Goal: Find specific page/section: Find specific page/section

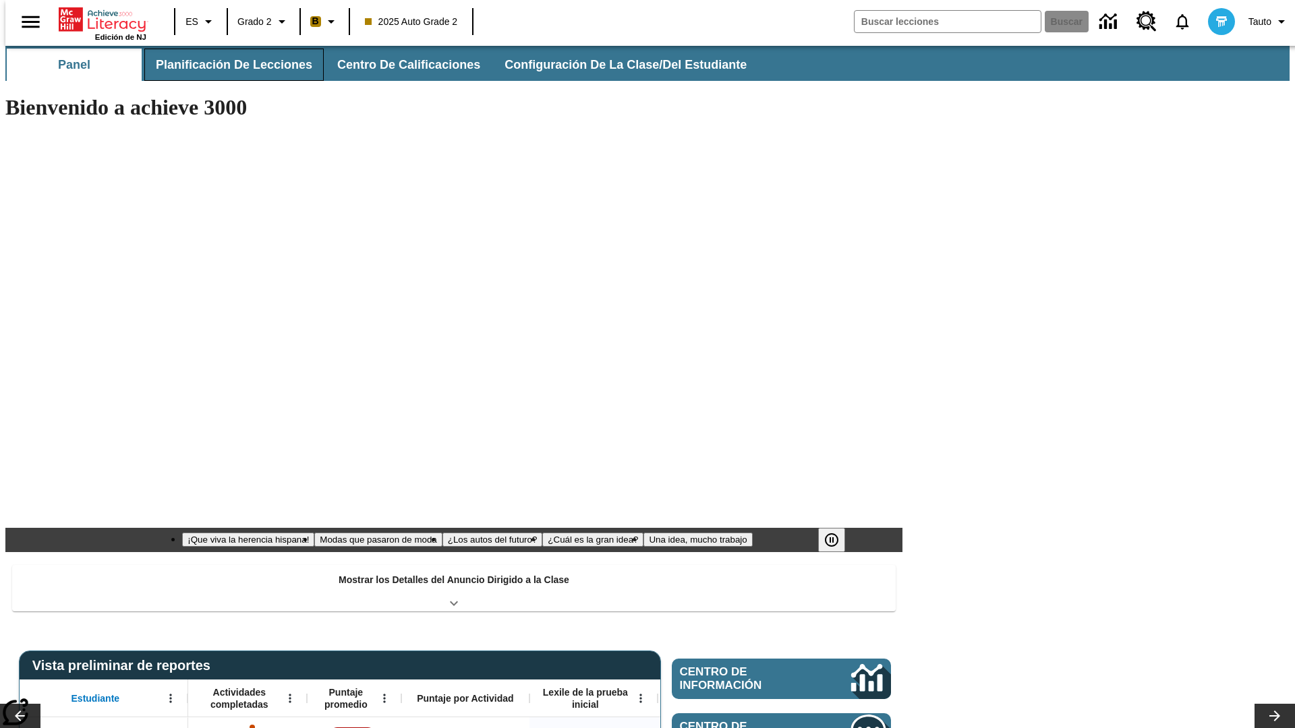
click at [226, 65] on button "Planificación de lecciones" at bounding box center [233, 65] width 179 height 32
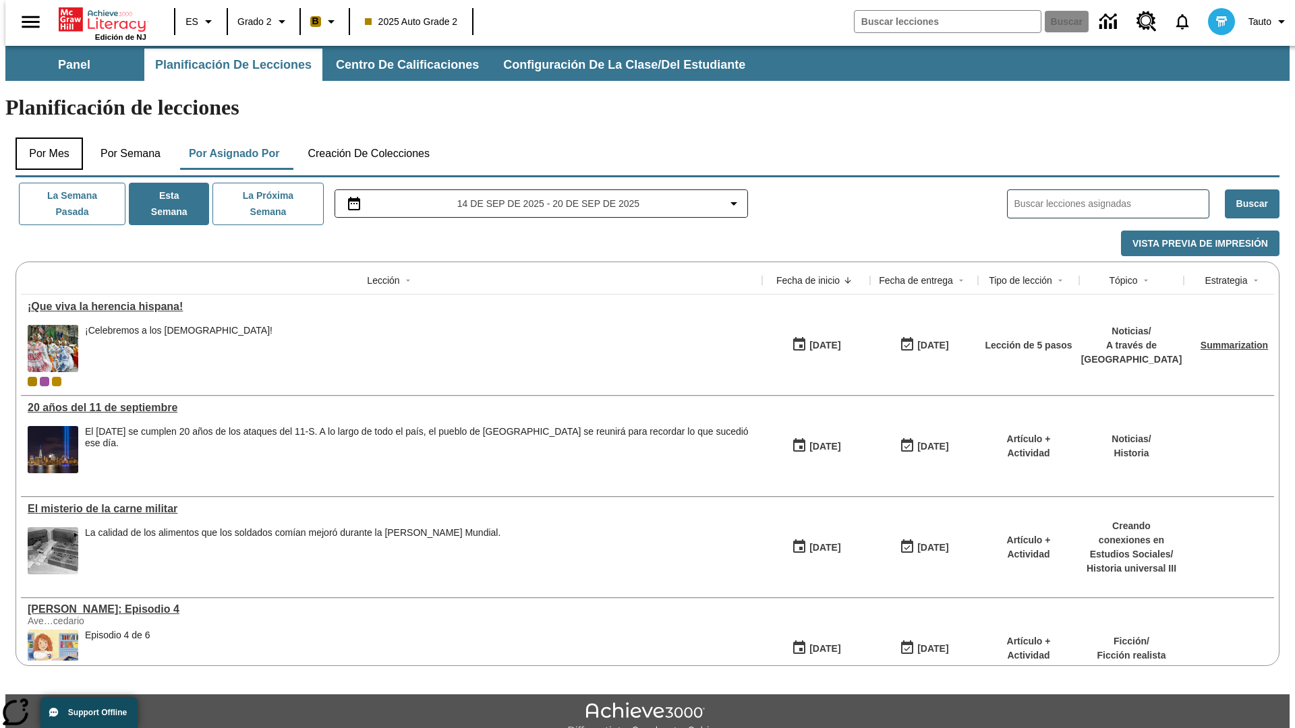
click at [44, 138] on button "Por mes" at bounding box center [49, 154] width 67 height 32
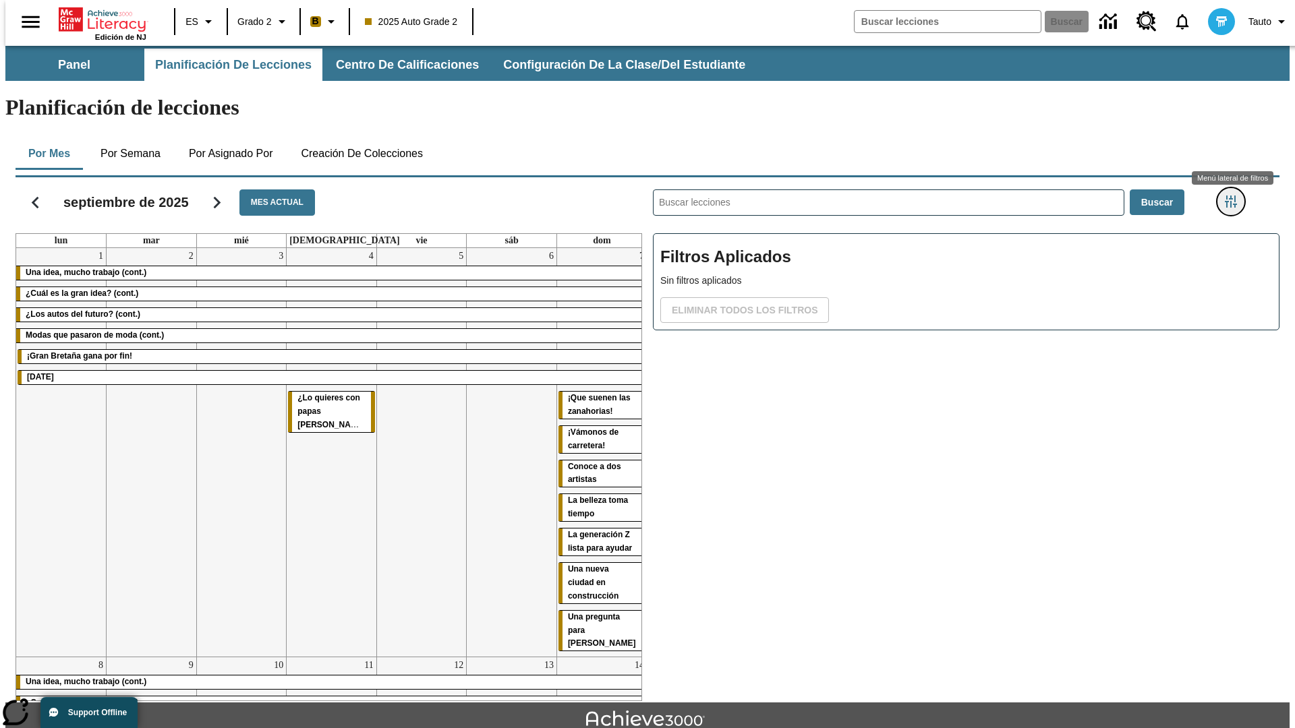
click at [1235, 196] on icon "Menú lateral de filtros" at bounding box center [1230, 202] width 12 height 12
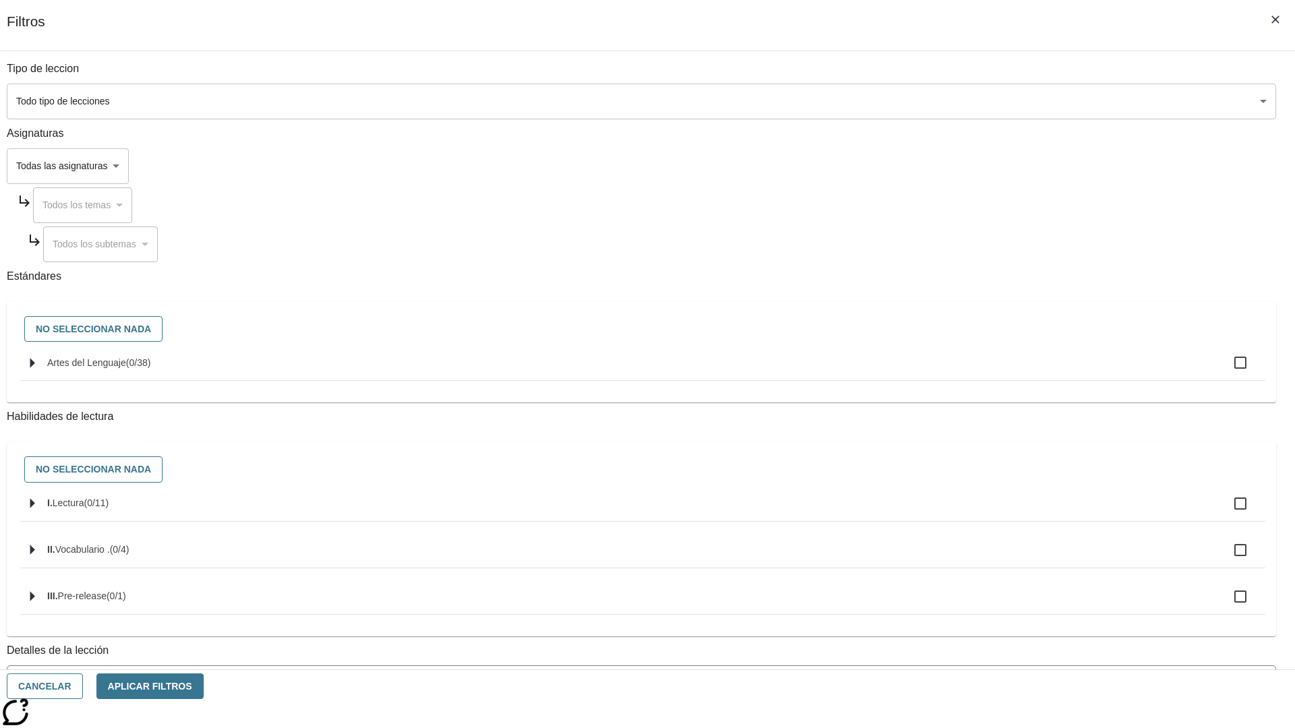
click at [971, 101] on body "[MEDICAL_DATA] al contenido principal Edición de NJ ES Grado 2 B 2025 Auto Grad…" at bounding box center [647, 418] width 1284 height 744
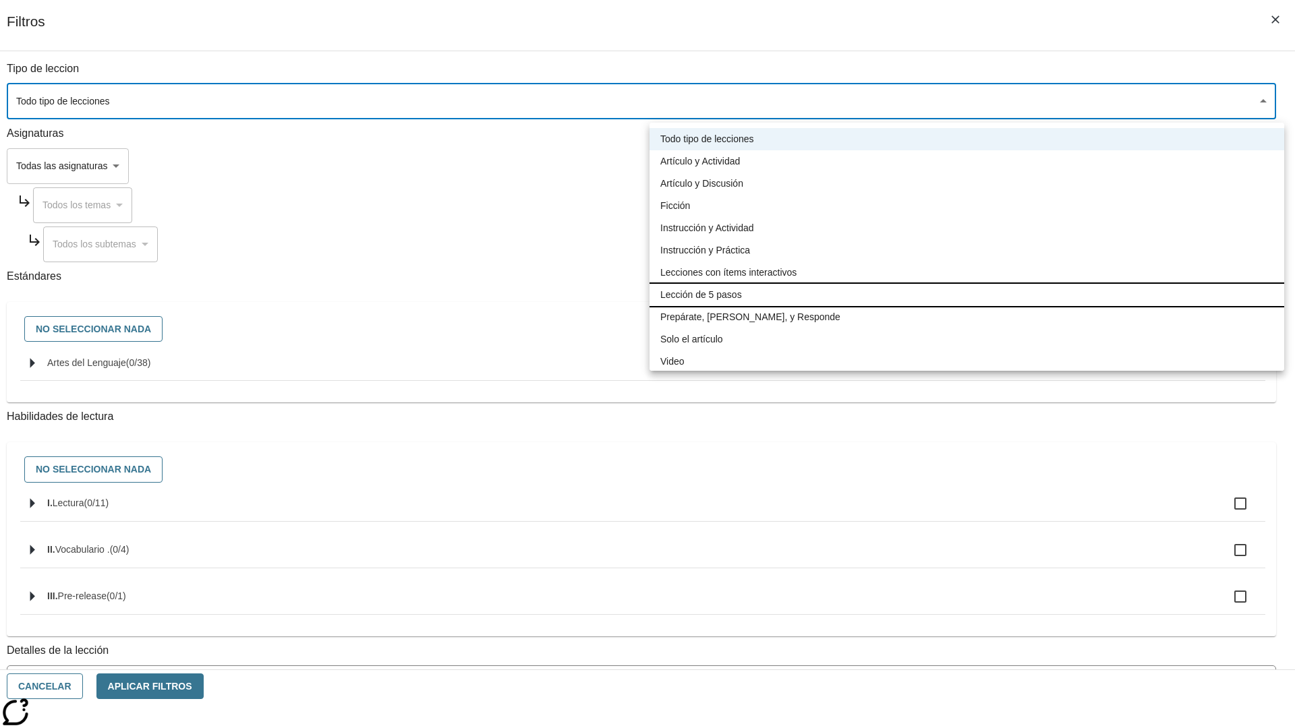
click at [966, 295] on li "Lección de 5 pasos" at bounding box center [966, 295] width 634 height 22
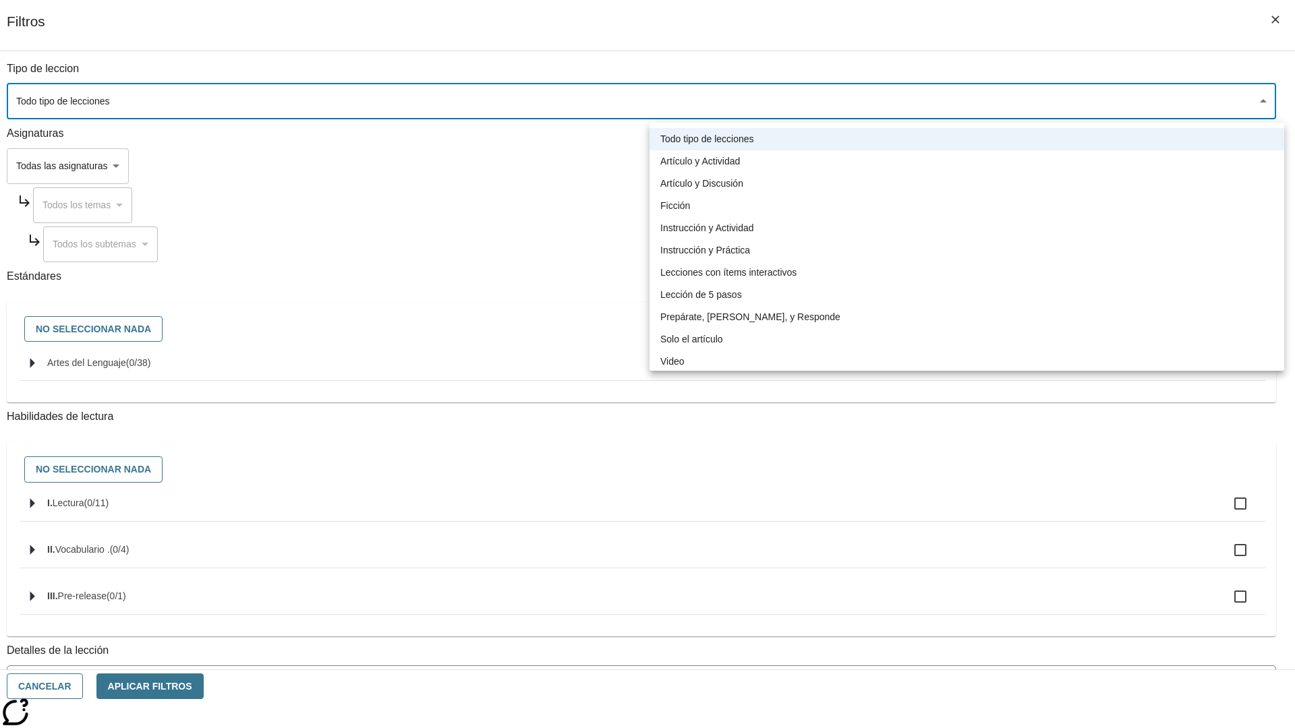
type input "1"
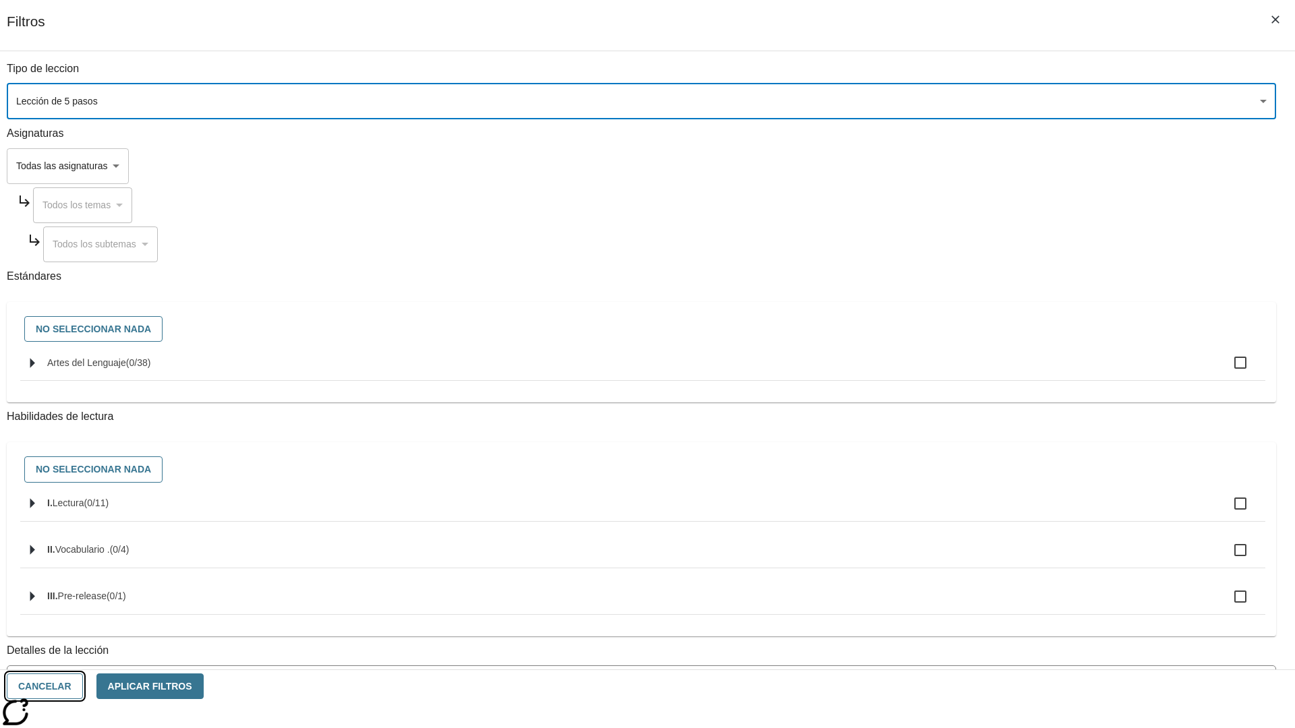
click at [83, 686] on button "Cancelar" at bounding box center [45, 687] width 76 height 26
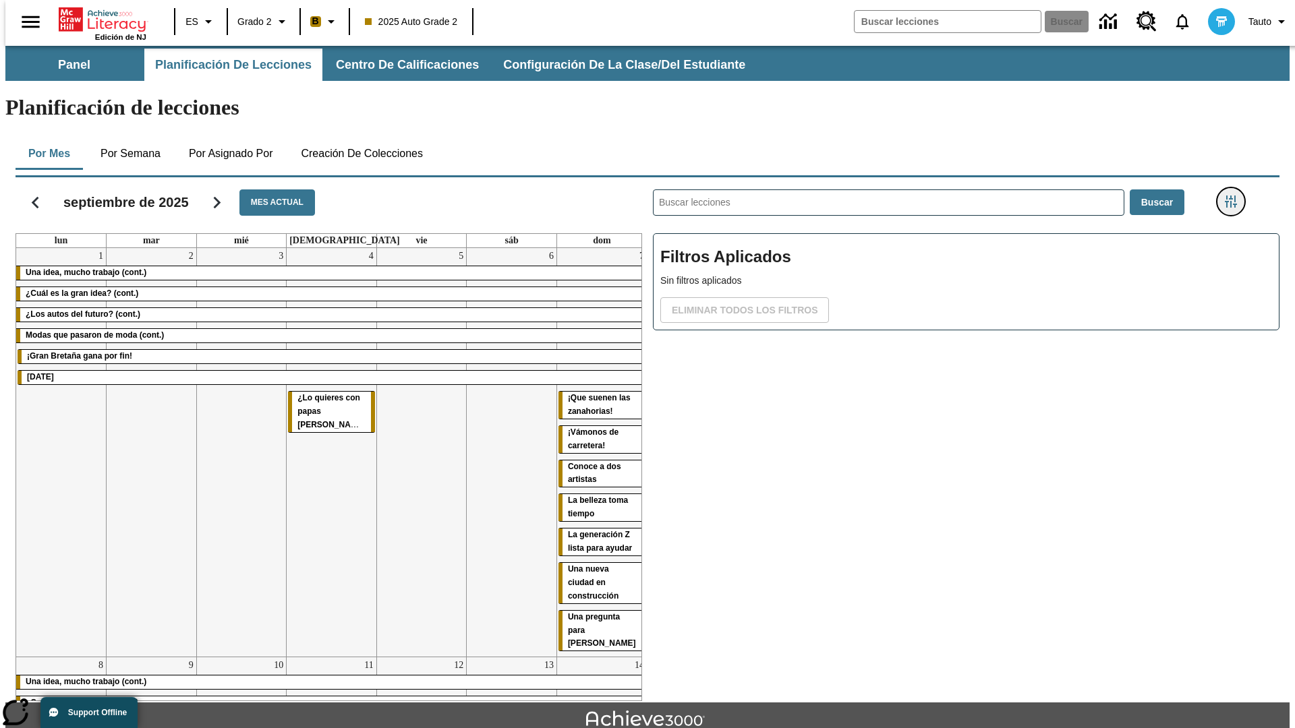
click at [1235, 196] on icon "Menú lateral de filtros" at bounding box center [1230, 202] width 12 height 12
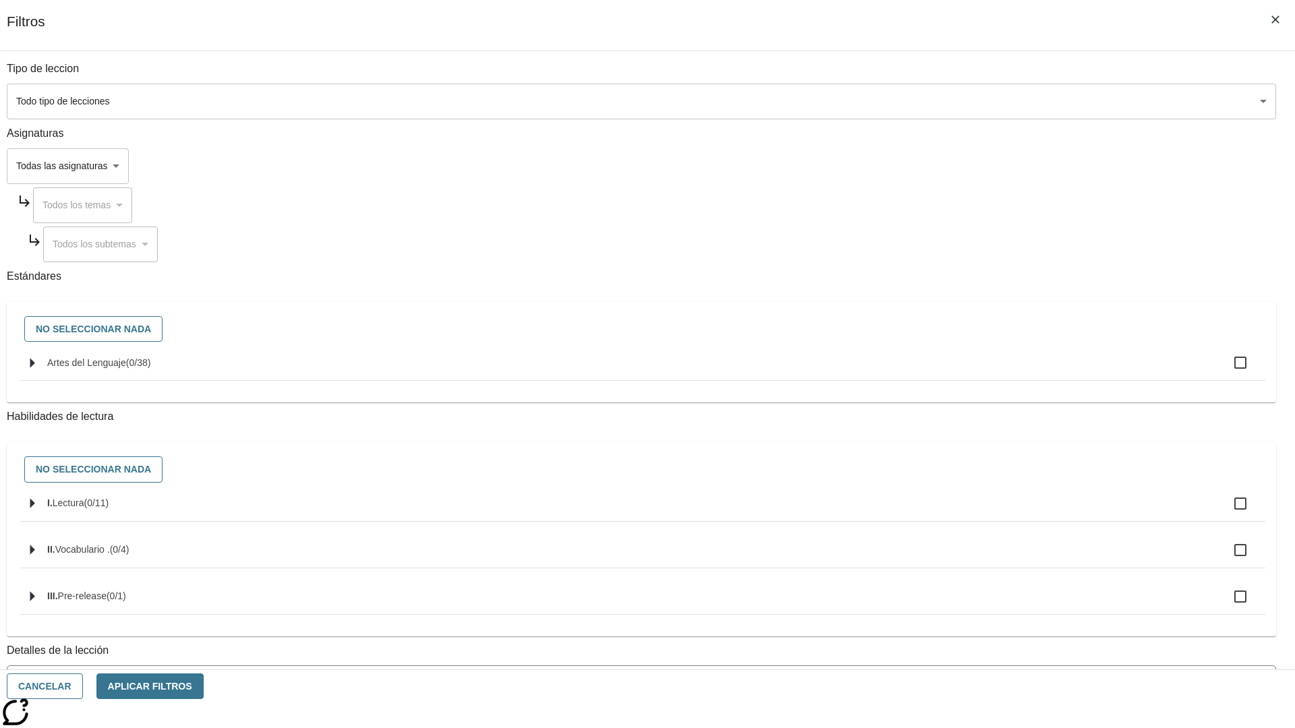
click at [971, 101] on body "[MEDICAL_DATA] al contenido principal Edición de NJ ES Grado 2 B 2025 Auto Grad…" at bounding box center [647, 418] width 1284 height 744
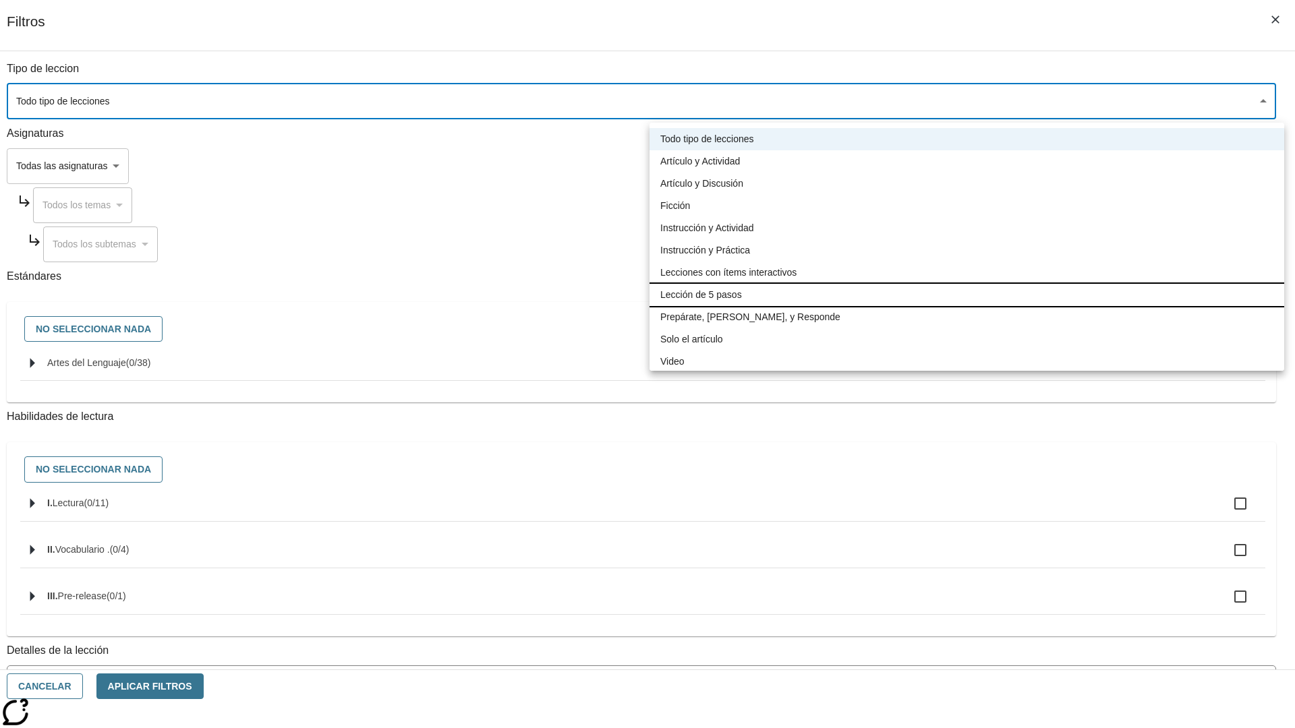
click at [966, 295] on li "Lección de 5 pasos" at bounding box center [966, 295] width 634 height 22
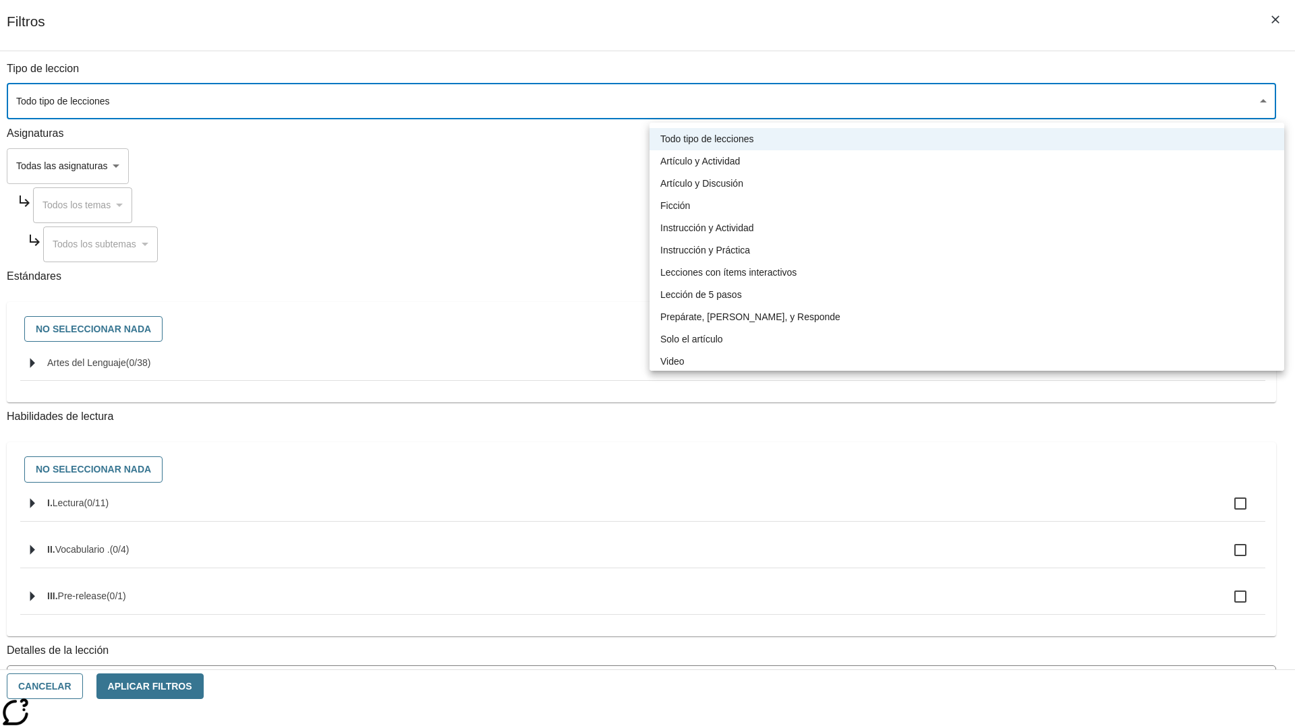
type input "1"
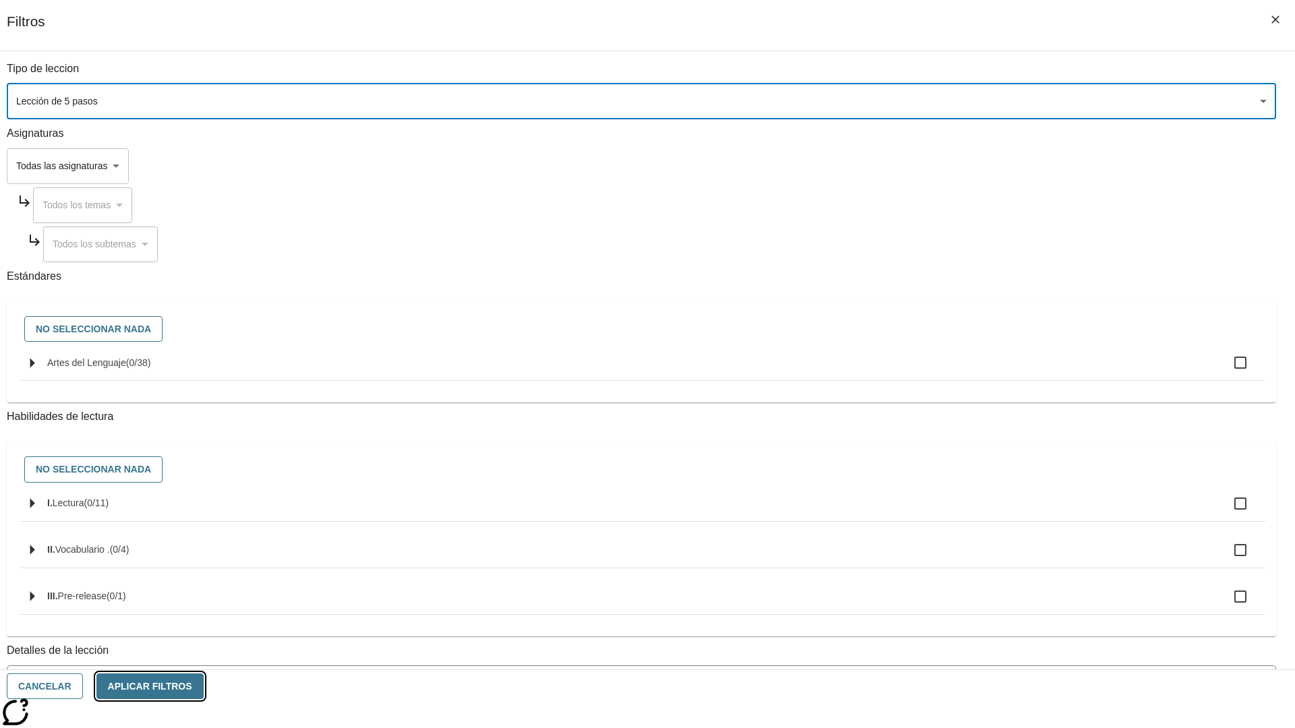
click at [204, 686] on button "Aplicar Filtros" at bounding box center [149, 687] width 107 height 26
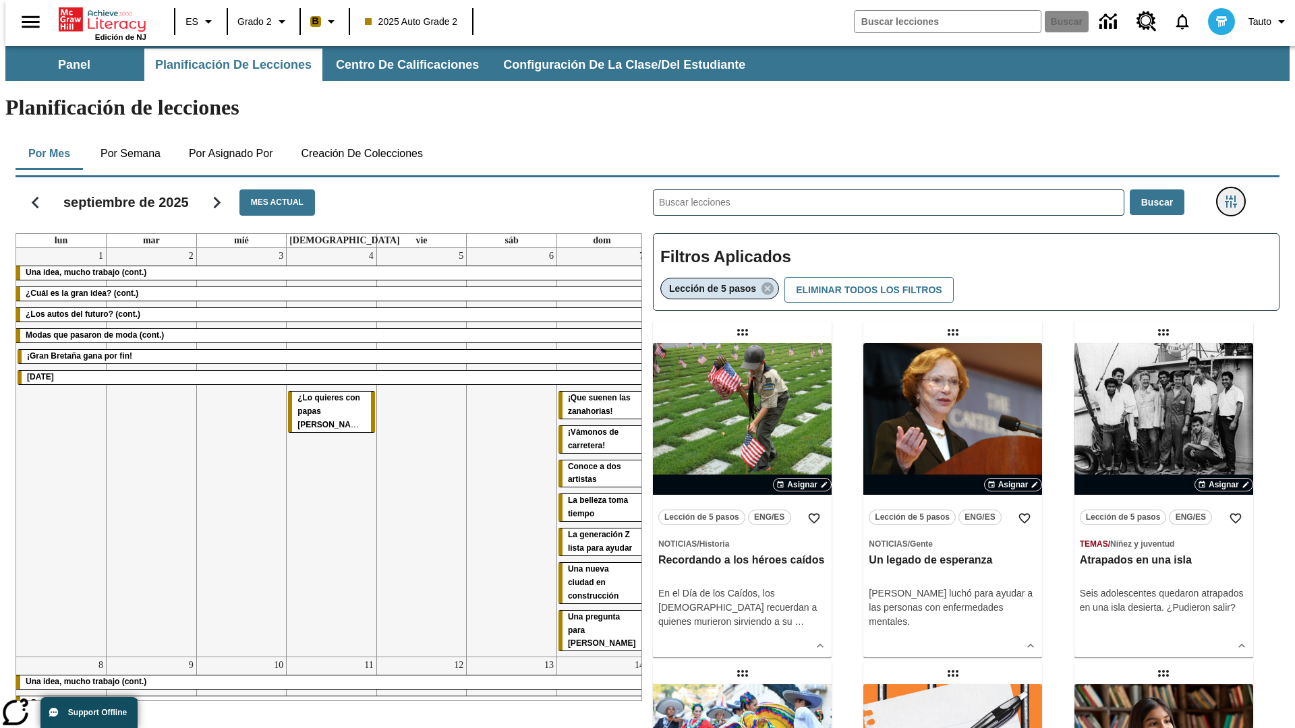
click at [1235, 196] on icon "Menú lateral de filtros" at bounding box center [1230, 202] width 12 height 12
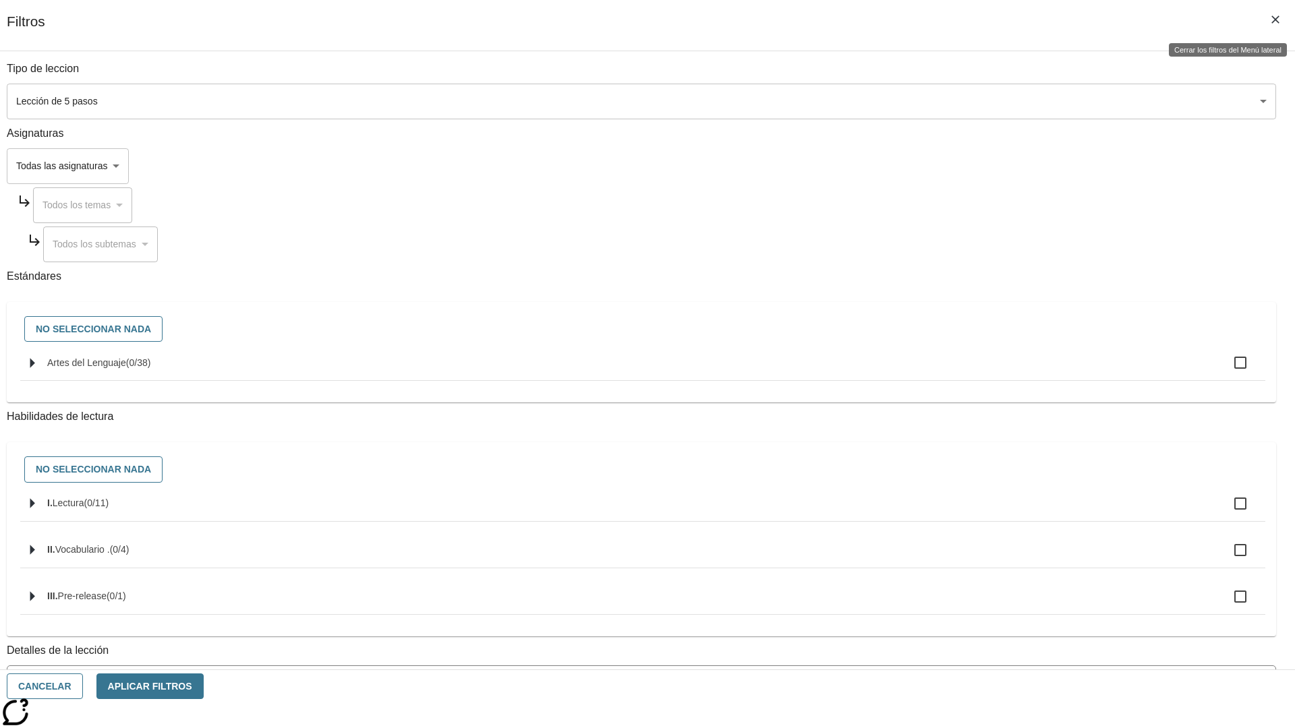
click at [1275, 20] on icon "Cerrar los filtros del Menú lateral" at bounding box center [1275, 20] width 8 height 8
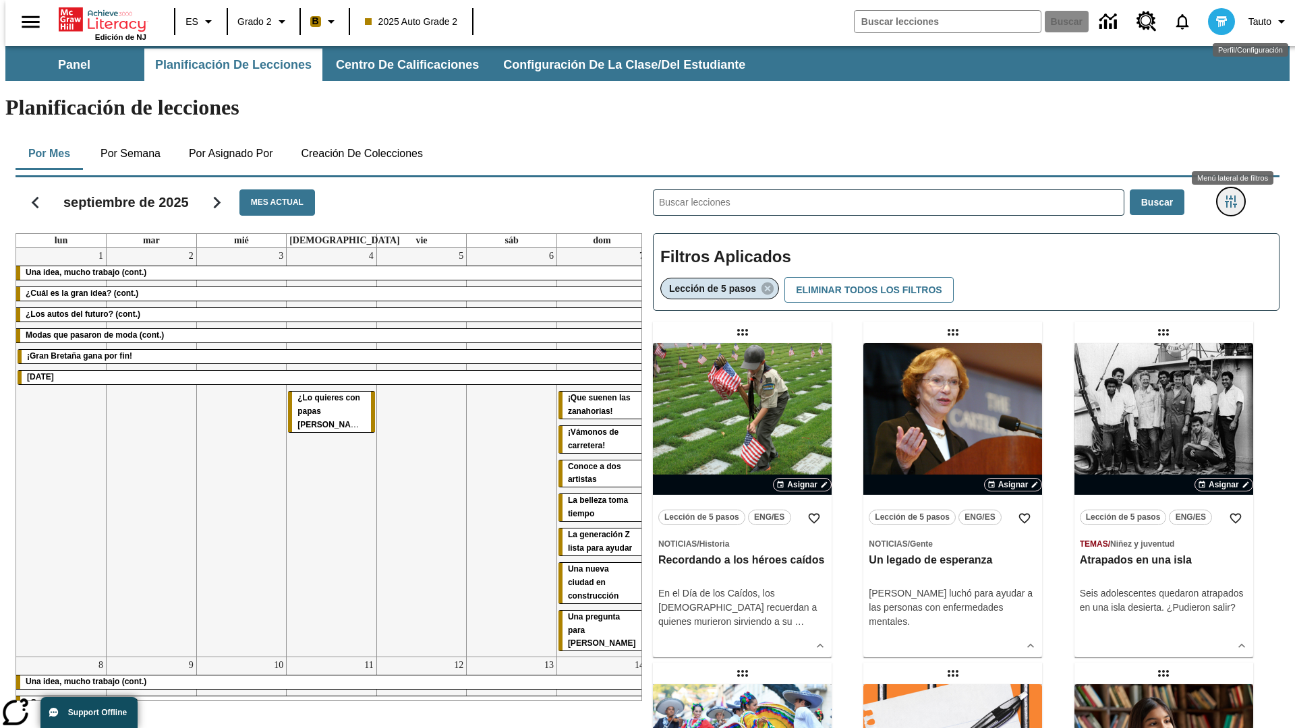
click at [1235, 196] on icon "Menú lateral de filtros" at bounding box center [1230, 202] width 12 height 12
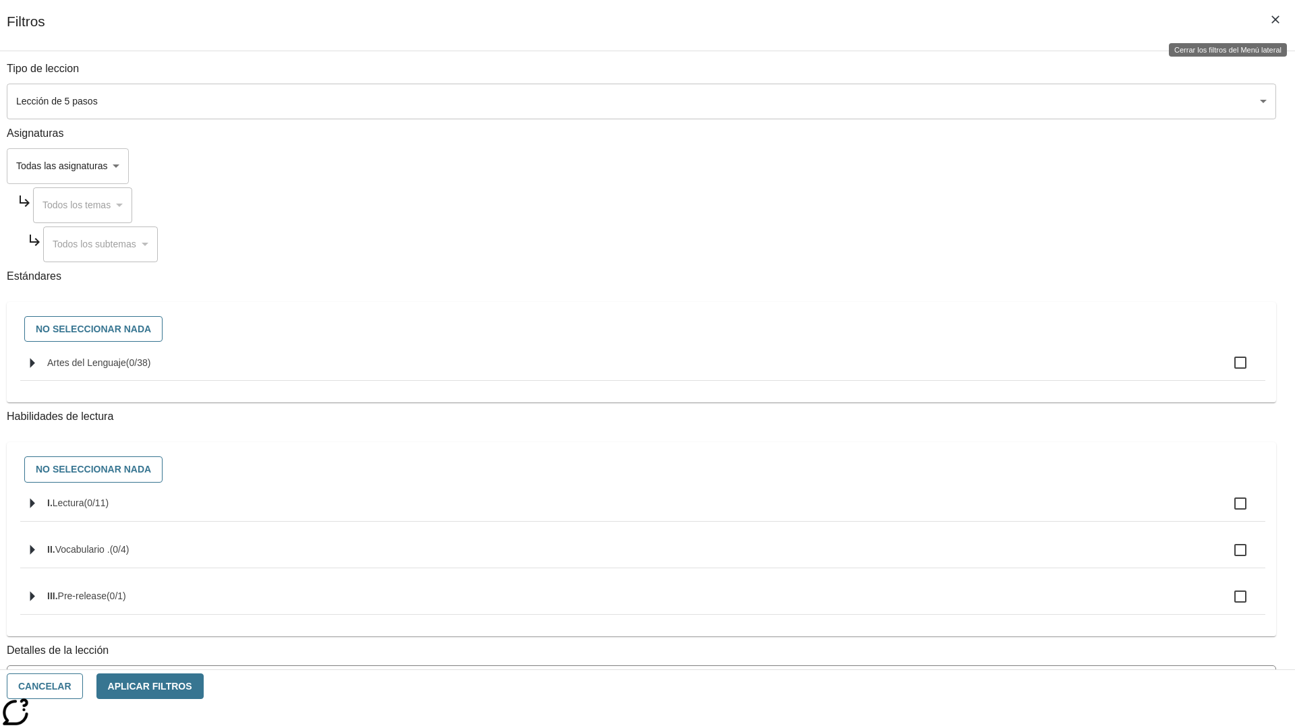
click at [1275, 20] on icon "Cerrar los filtros del Menú lateral" at bounding box center [1275, 20] width 8 height 8
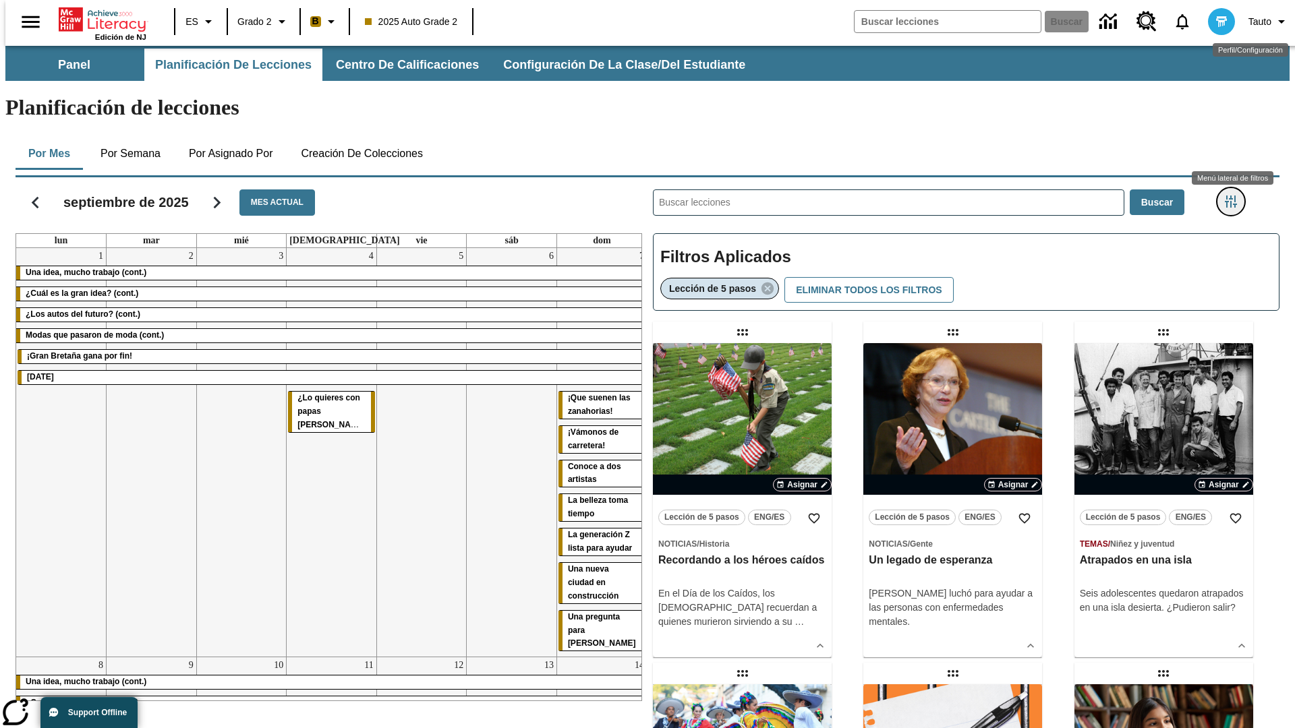
click at [1235, 196] on icon "Menú lateral de filtros" at bounding box center [1230, 202] width 12 height 12
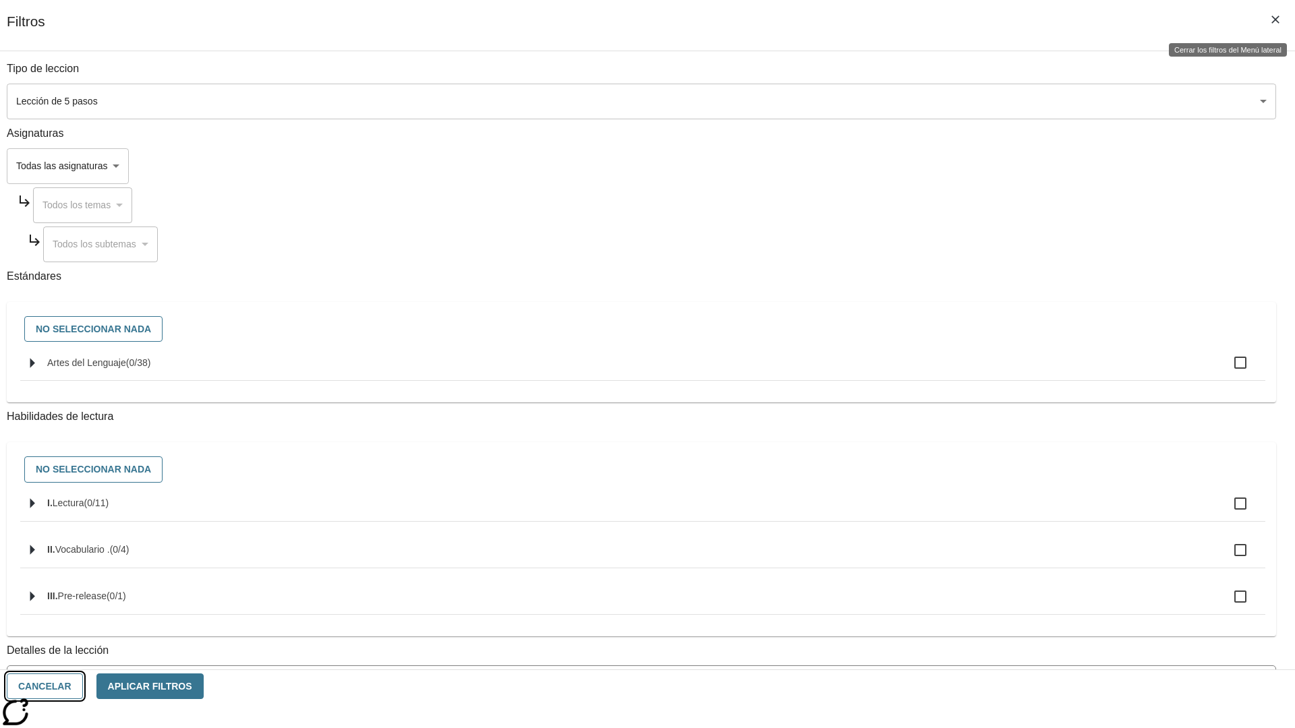
click at [83, 686] on button "Cancelar" at bounding box center [45, 687] width 76 height 26
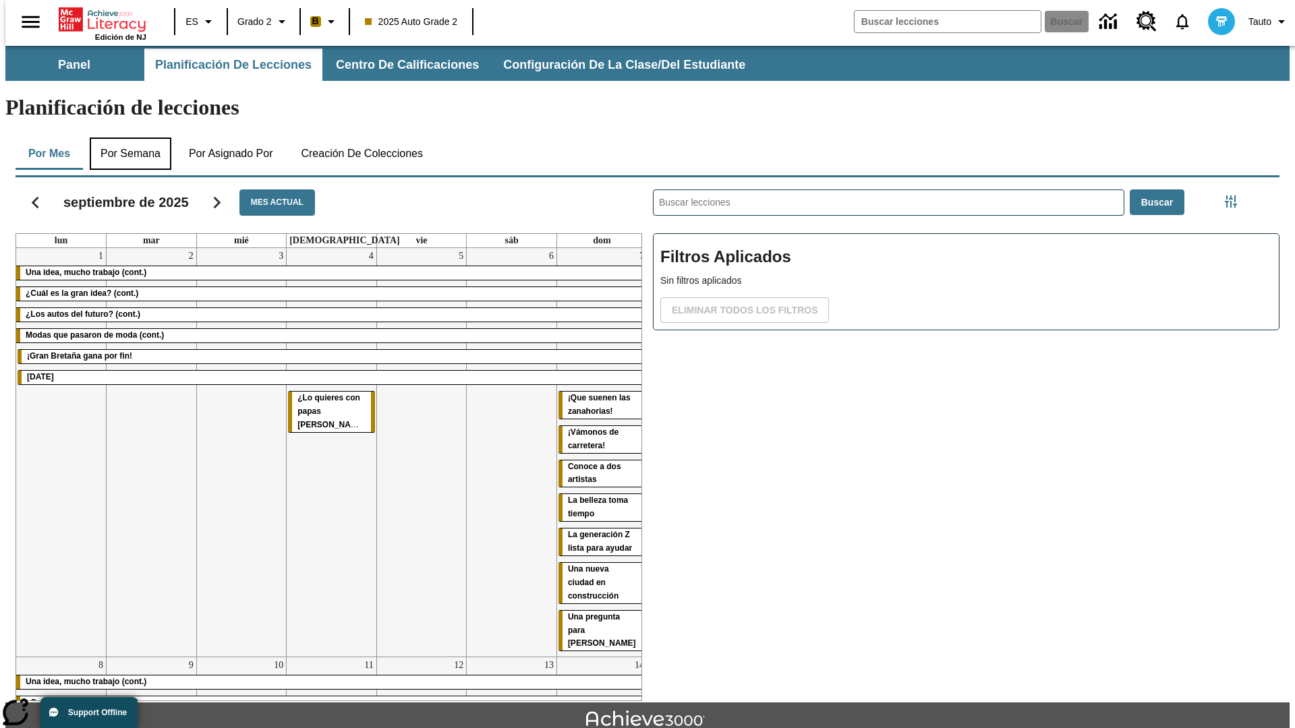
click at [126, 138] on button "Por semana" at bounding box center [131, 154] width 82 height 32
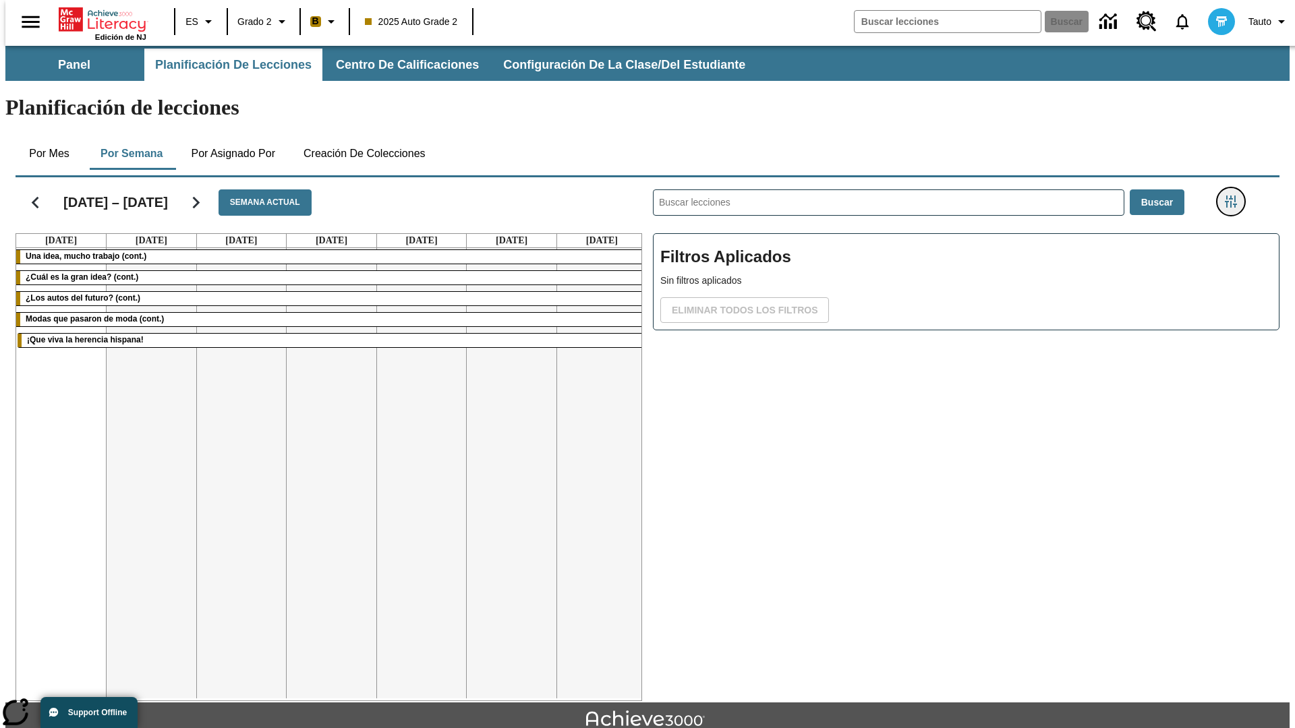
click at [1235, 196] on icon "Menú lateral de filtros" at bounding box center [1230, 202] width 12 height 12
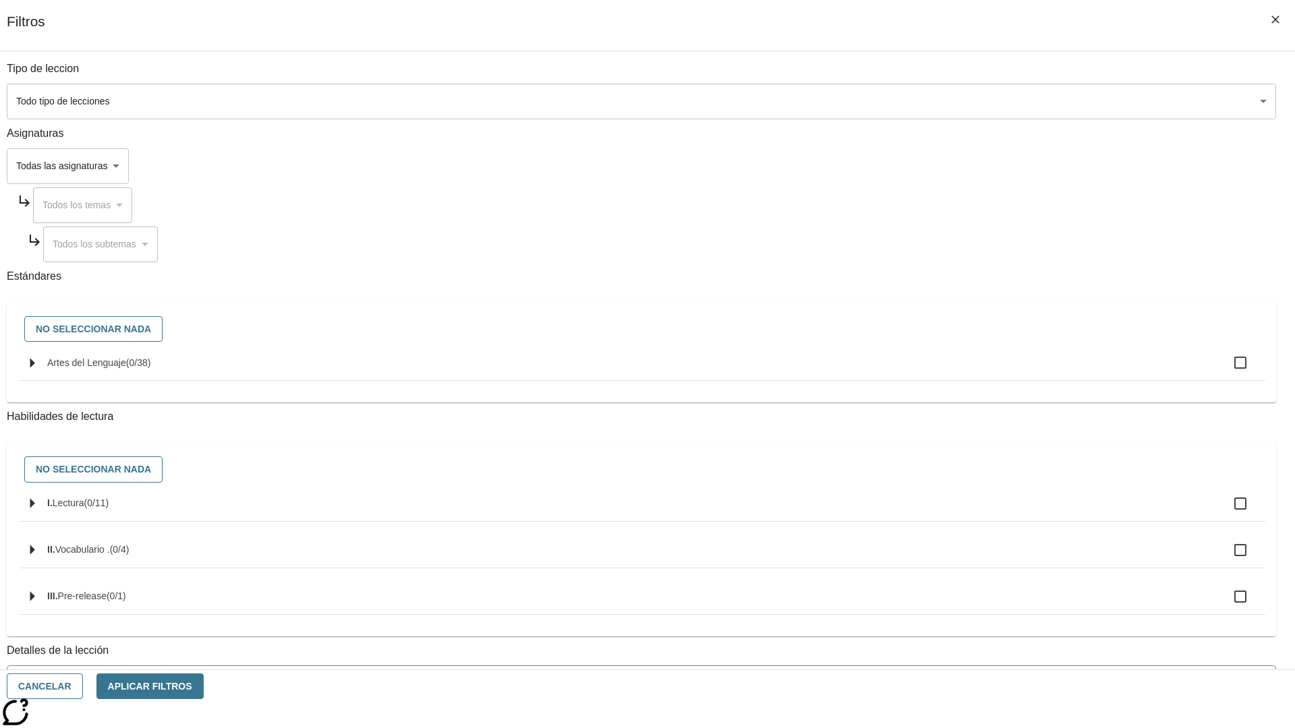
click at [971, 101] on body "[MEDICAL_DATA] al contenido principal Edición de NJ ES Grado 2 B 2025 Auto Grad…" at bounding box center [647, 418] width 1284 height 744
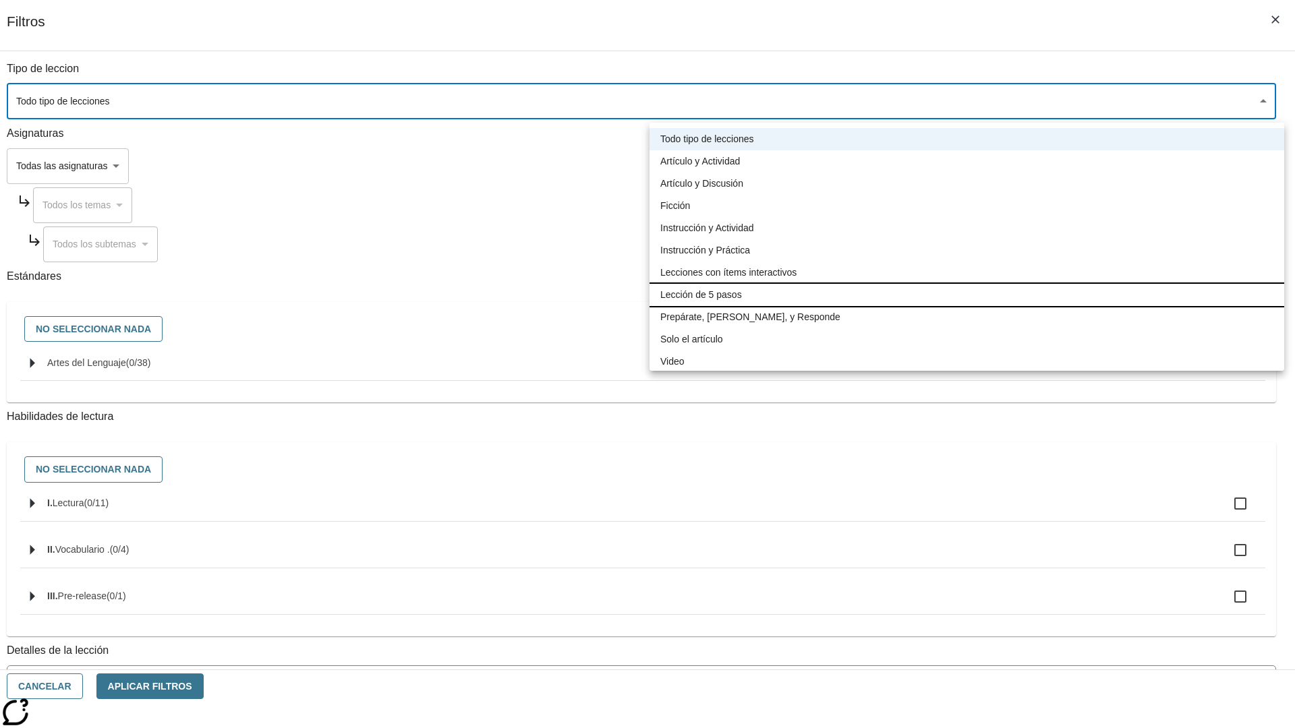
click at [966, 295] on li "Lección de 5 pasos" at bounding box center [966, 295] width 634 height 22
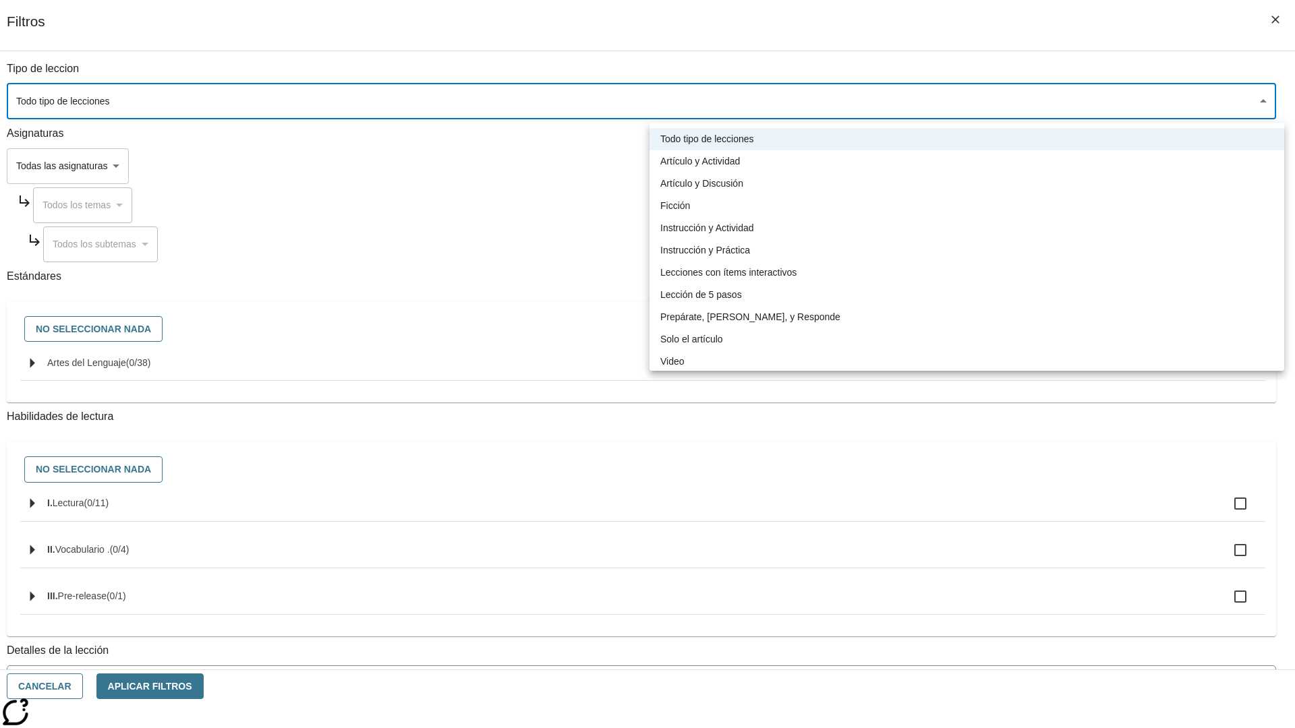
type input "1"
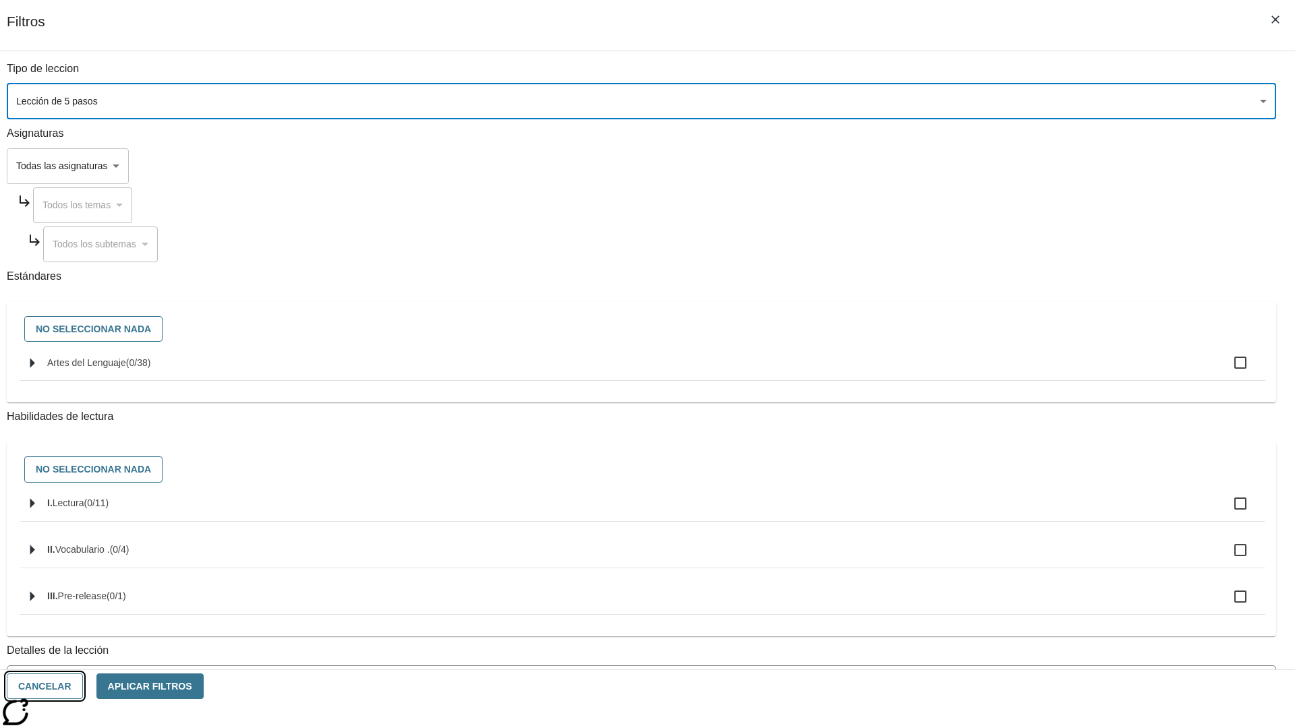
click at [83, 686] on button "Cancelar" at bounding box center [45, 687] width 76 height 26
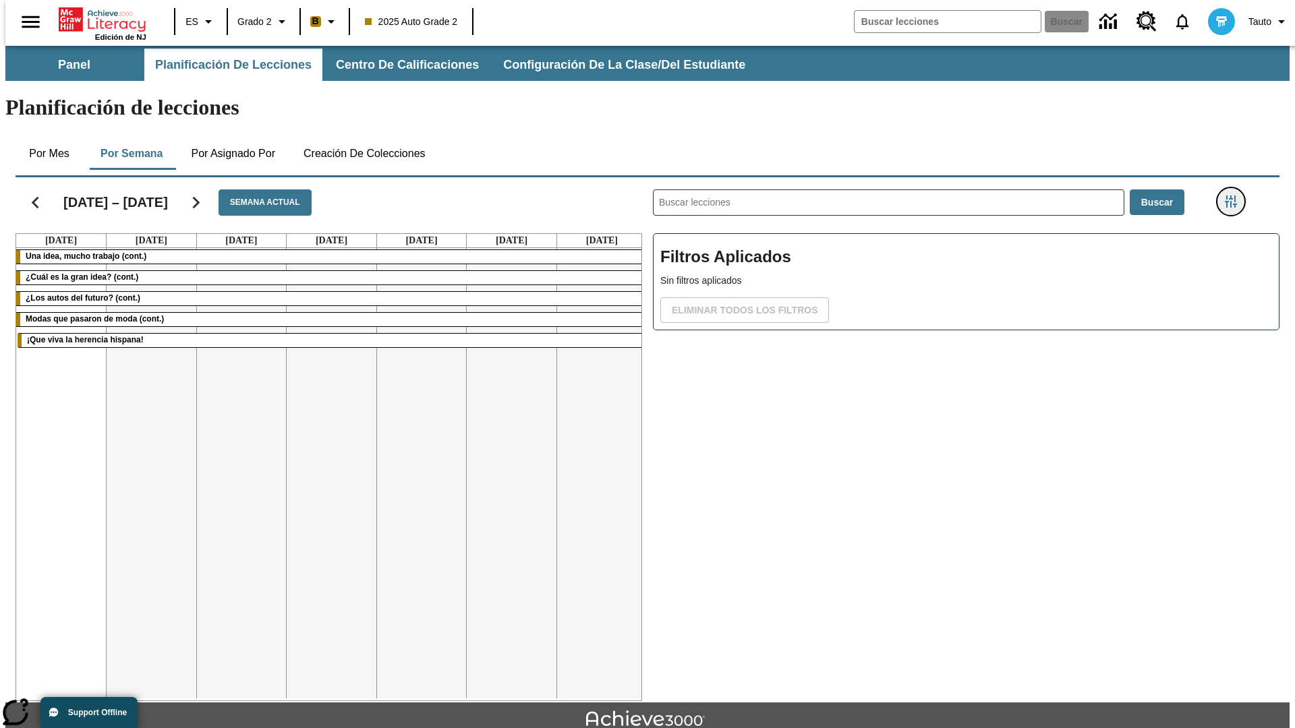
click at [1235, 196] on icon "Menú lateral de filtros" at bounding box center [1230, 202] width 12 height 12
